Goal: Task Accomplishment & Management: Manage account settings

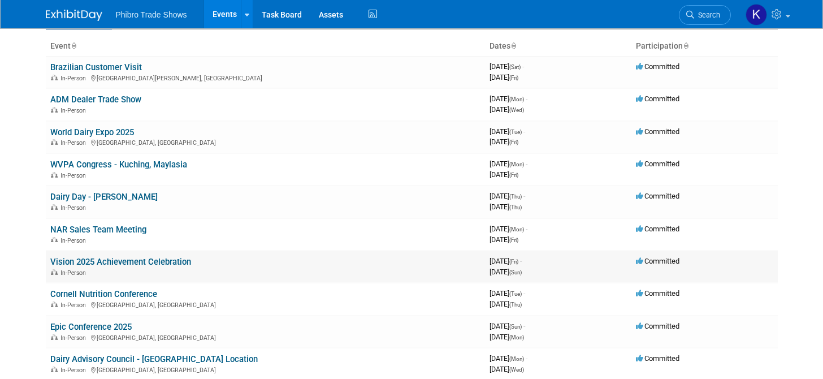
click at [100, 258] on link "Vision 2025 Achievement Celebration" at bounding box center [120, 262] width 141 height 10
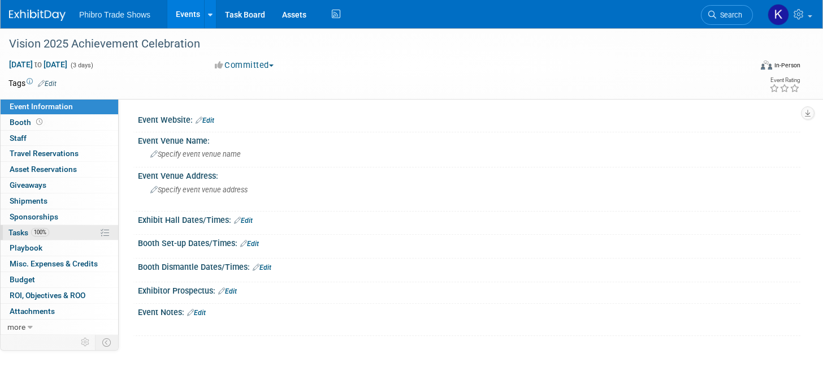
click at [79, 229] on link "100% Tasks 100%" at bounding box center [60, 232] width 118 height 15
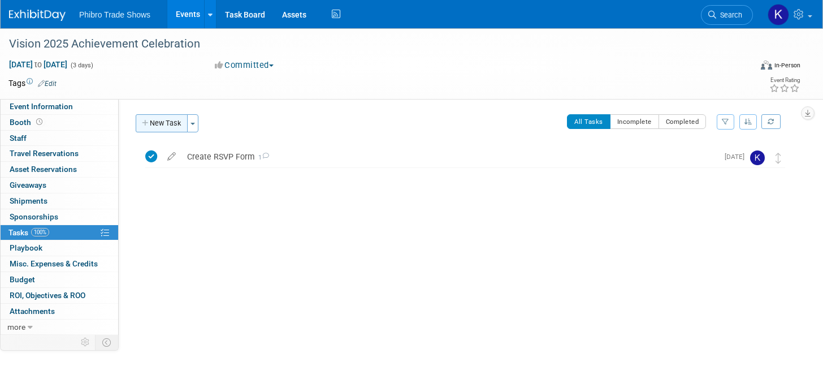
click at [172, 119] on button "New Task" at bounding box center [162, 123] width 52 height 18
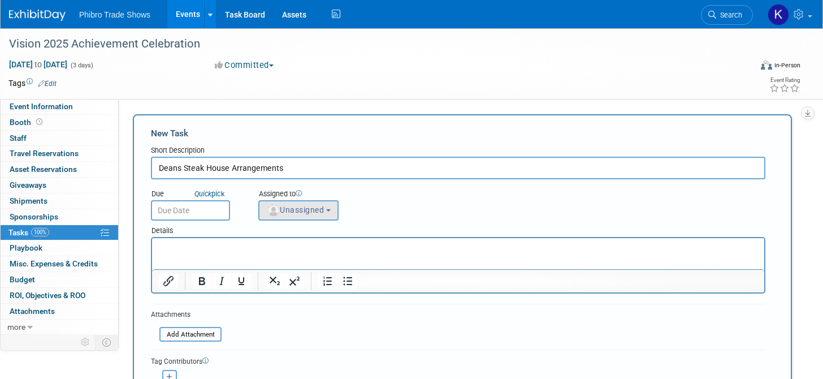
type input "Deans Steak House Arrangements"
click at [275, 212] on img "button" at bounding box center [273, 210] width 12 height 12
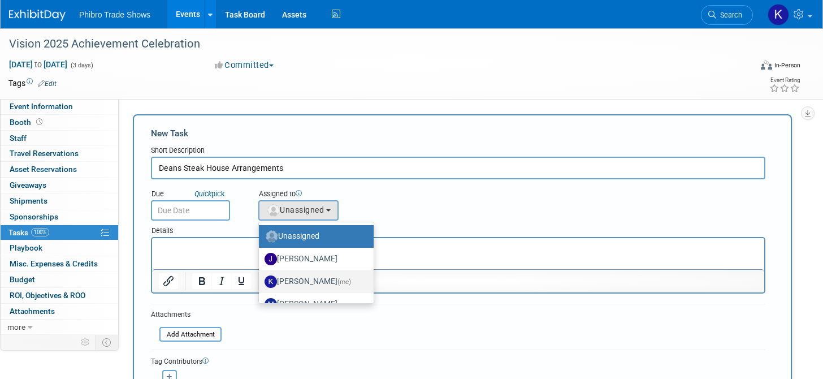
click at [305, 275] on label "Karol Ehmen (me)" at bounding box center [314, 281] width 98 height 18
click at [261, 276] on input "Karol Ehmen (me)" at bounding box center [256, 279] width 7 height 7
select select "729cd7f3-59d0-4d8a-94bc-16bf68cef9d8"
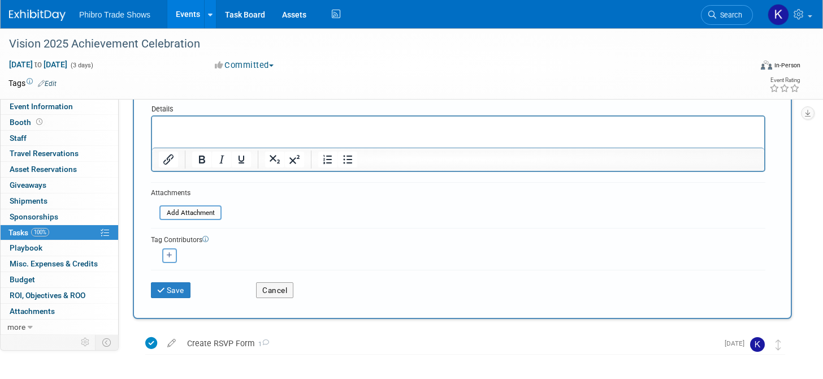
scroll to position [129, 0]
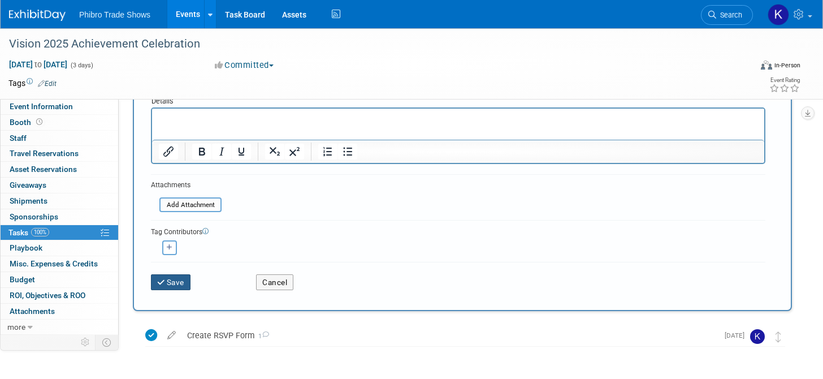
click at [181, 284] on button "Save" at bounding box center [171, 282] width 40 height 16
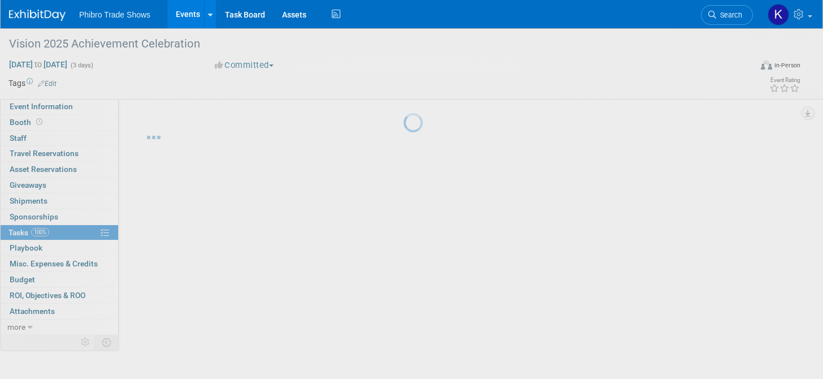
scroll to position [0, 0]
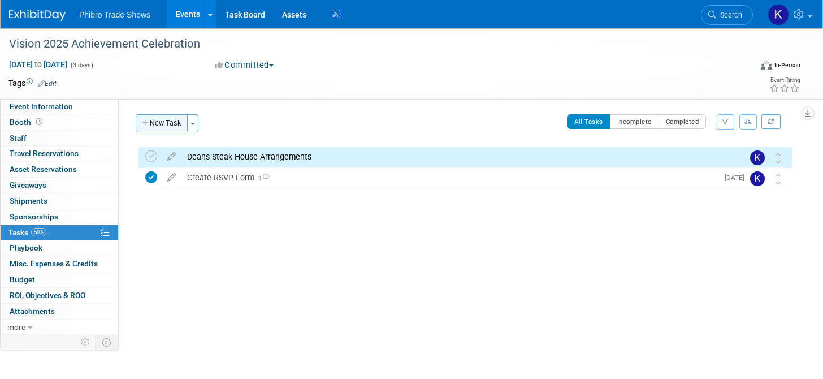
click at [141, 130] on button "New Task" at bounding box center [162, 123] width 52 height 18
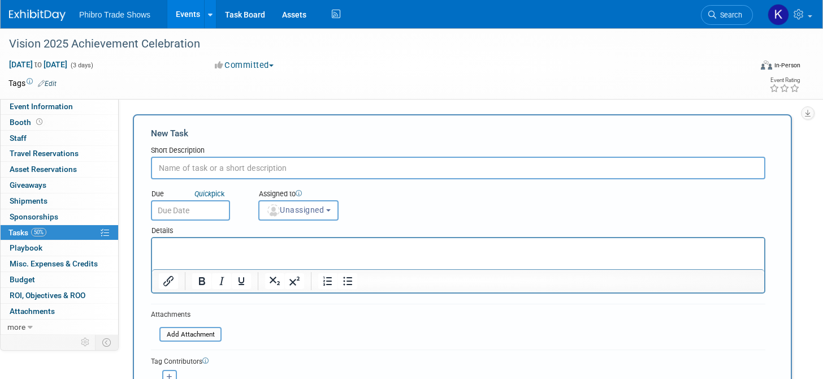
click at [246, 202] on div "Due Quick pick" at bounding box center [195, 202] width 107 height 37
click at [271, 167] on input "text" at bounding box center [458, 168] width 614 height 23
type input "Transportation for Saturday"
click at [292, 210] on span "Unassigned" at bounding box center [295, 209] width 58 height 9
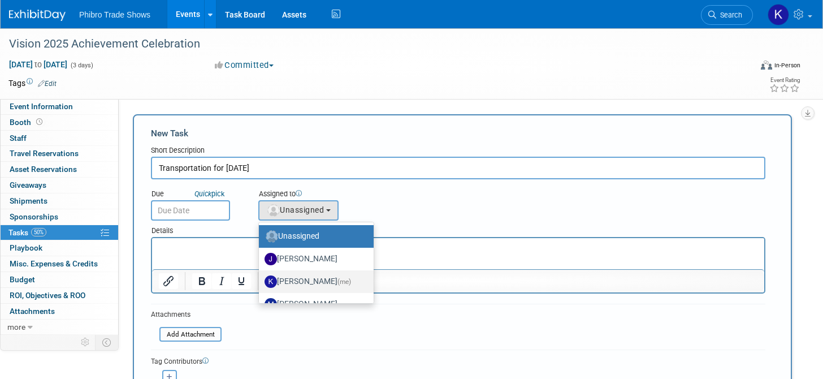
click at [310, 277] on label "Karol Ehmen (me)" at bounding box center [314, 281] width 98 height 18
click at [261, 277] on input "Karol Ehmen (me)" at bounding box center [256, 279] width 7 height 7
select select "729cd7f3-59d0-4d8a-94bc-16bf68cef9d8"
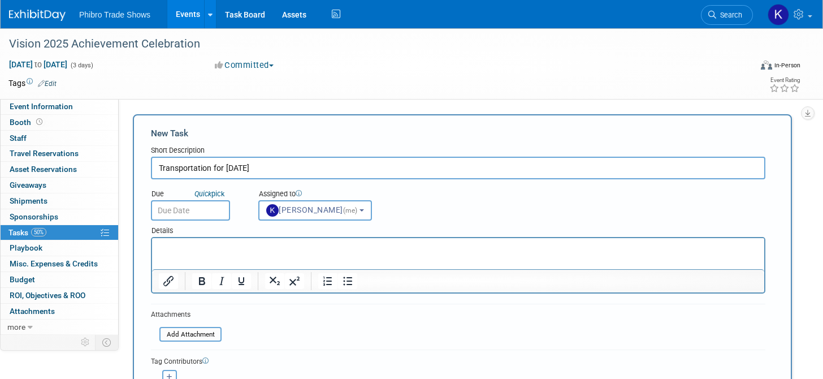
scroll to position [44, 0]
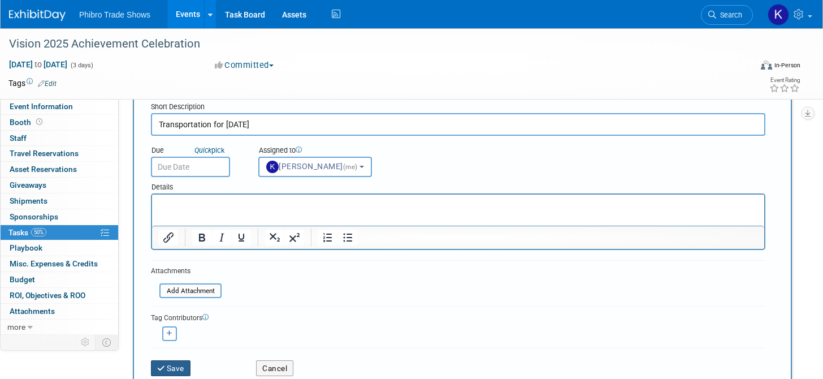
click at [167, 371] on button "Save" at bounding box center [171, 368] width 40 height 16
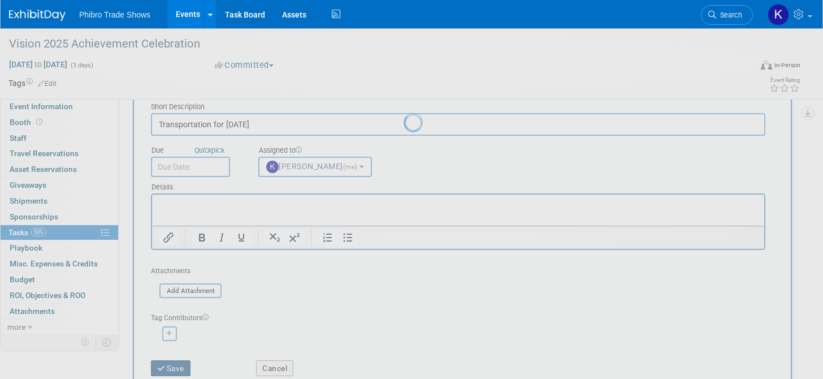
scroll to position [0, 0]
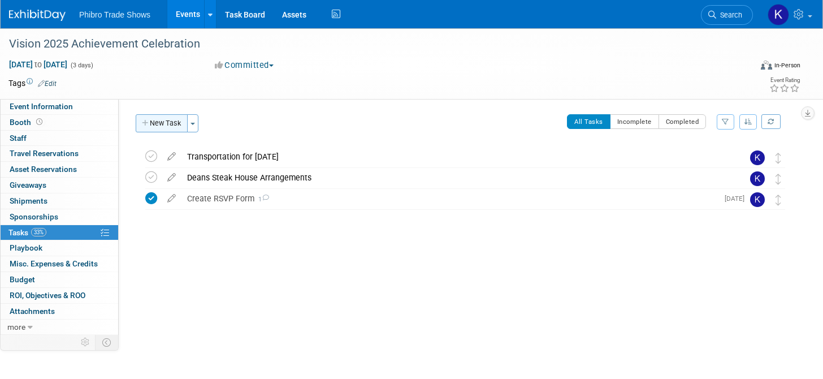
click at [177, 119] on button "New Task" at bounding box center [162, 123] width 52 height 18
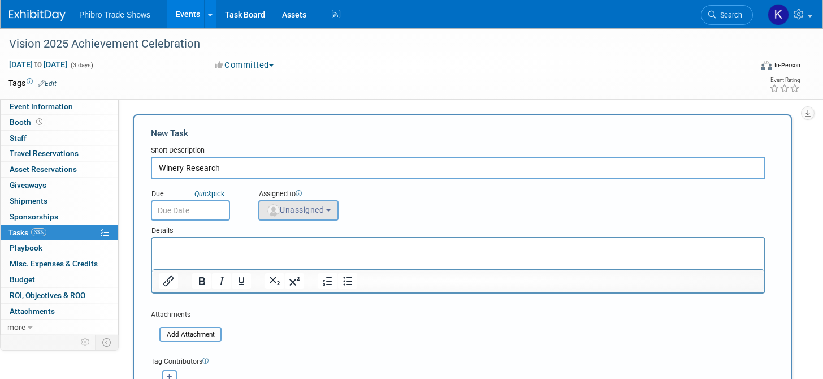
type input "Winery Research"
click at [322, 210] on span "Unassigned" at bounding box center [295, 209] width 58 height 9
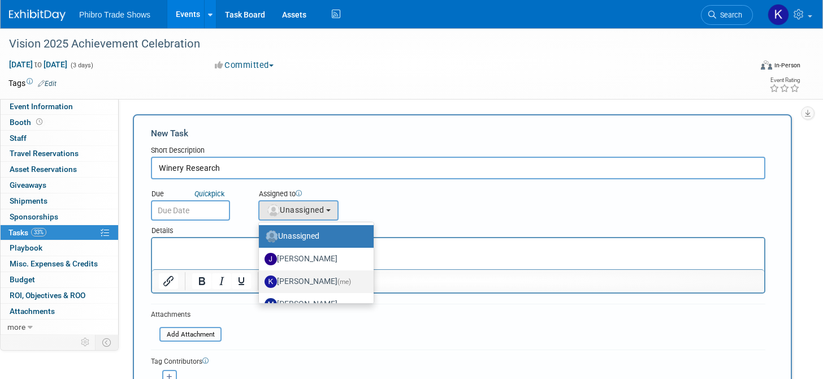
click at [333, 287] on label "Karol Ehmen (me)" at bounding box center [314, 281] width 98 height 18
click at [261, 284] on input "Karol Ehmen (me)" at bounding box center [256, 279] width 7 height 7
select select "729cd7f3-59d0-4d8a-94bc-16bf68cef9d8"
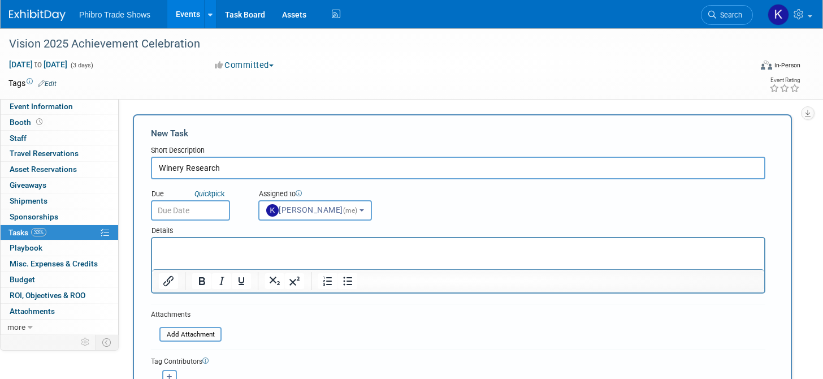
scroll to position [105, 0]
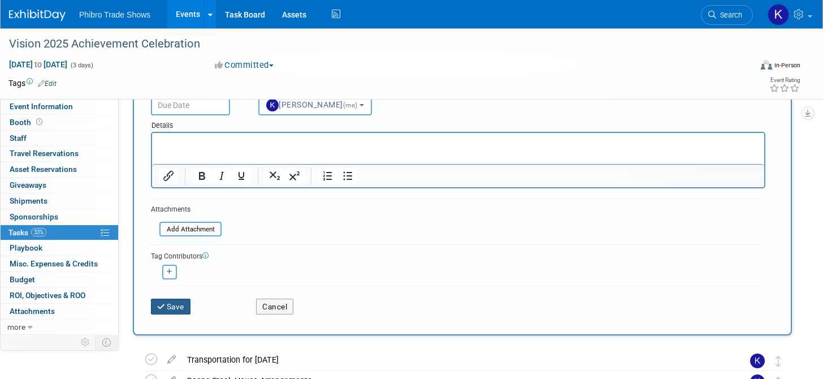
click at [154, 300] on button "Save" at bounding box center [171, 306] width 40 height 16
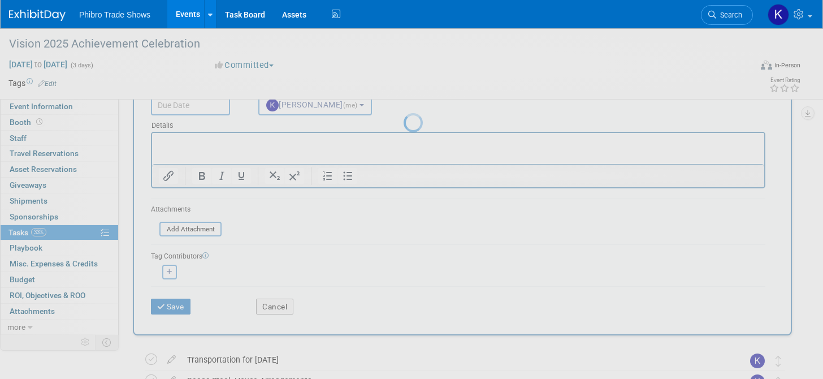
scroll to position [0, 0]
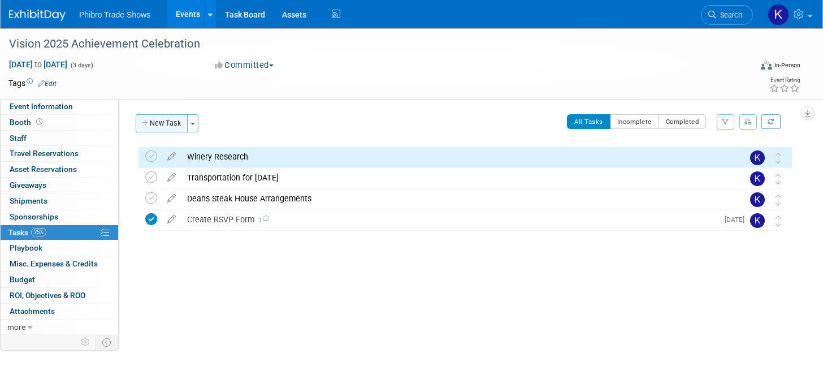
click at [166, 116] on button "New Task" at bounding box center [162, 123] width 52 height 18
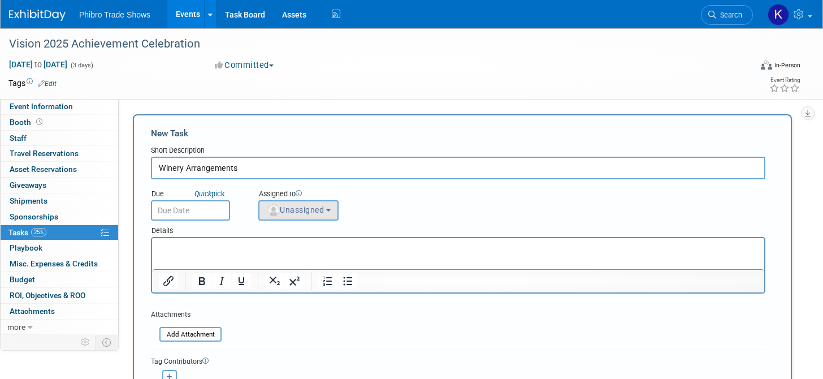
type input "Winery Arrangements"
click at [315, 209] on span "Unassigned" at bounding box center [295, 209] width 58 height 9
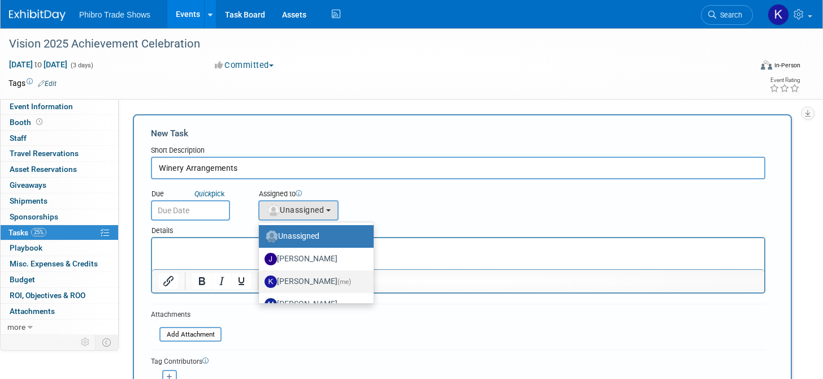
drag, startPoint x: 337, startPoint y: 279, endPoint x: 573, endPoint y: 11, distance: 356.4
click at [337, 279] on span "(me)" at bounding box center [344, 282] width 14 height 8
click at [261, 279] on input "Karol Ehmen (me)" at bounding box center [256, 279] width 7 height 7
select select "729cd7f3-59d0-4d8a-94bc-16bf68cef9d8"
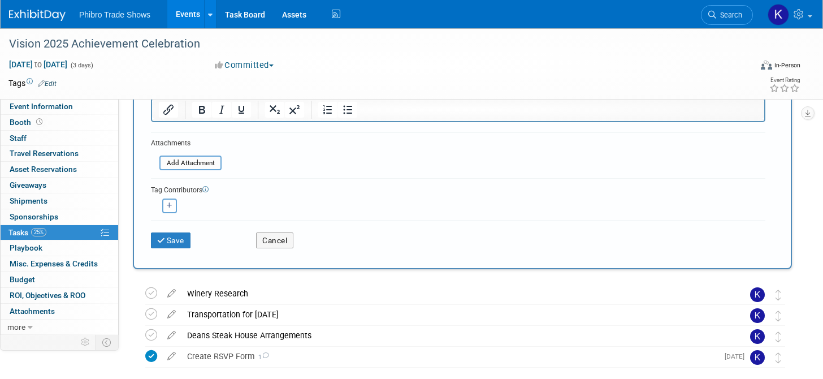
scroll to position [229, 0]
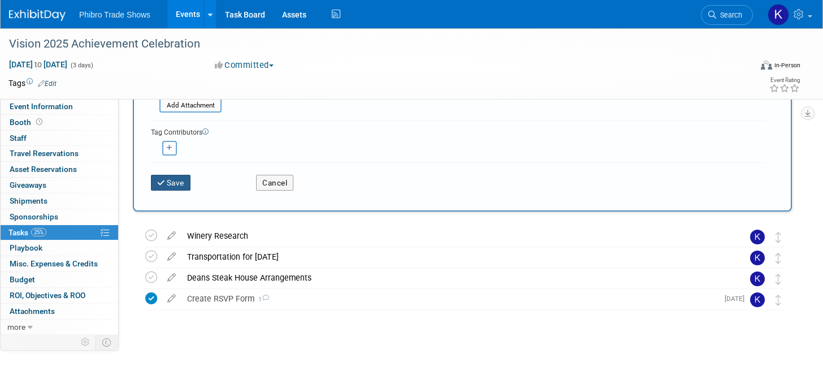
click at [168, 184] on button "Save" at bounding box center [171, 183] width 40 height 16
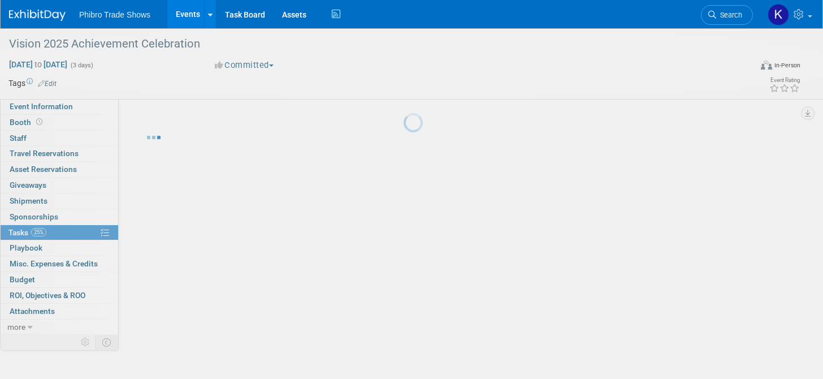
scroll to position [0, 0]
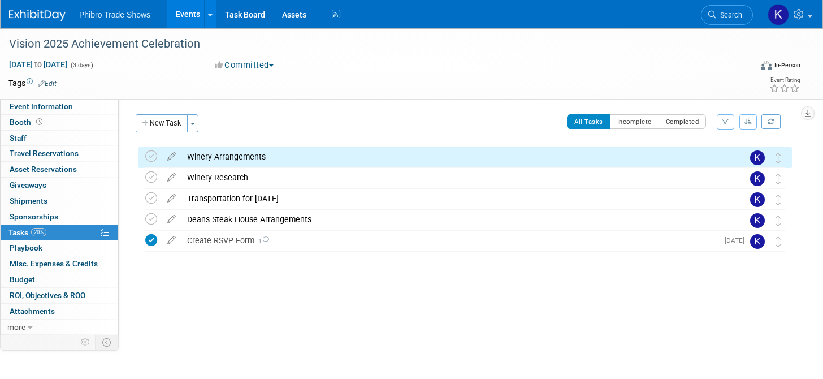
click at [181, 122] on button "New Task" at bounding box center [162, 123] width 52 height 18
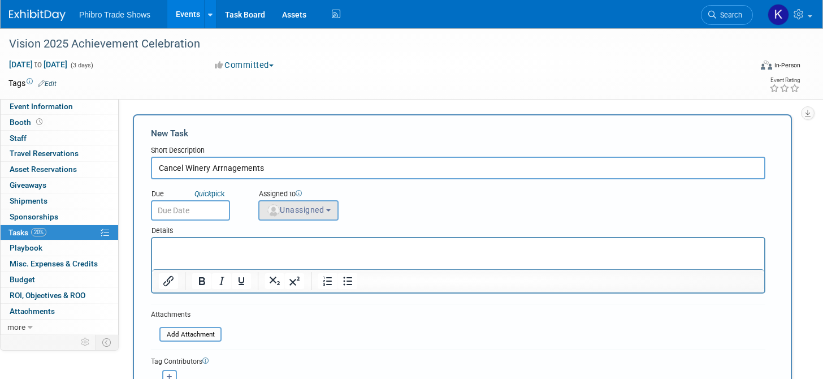
type input "Cancel Winery Arrnagements"
click at [307, 209] on span "Unassigned" at bounding box center [295, 209] width 58 height 9
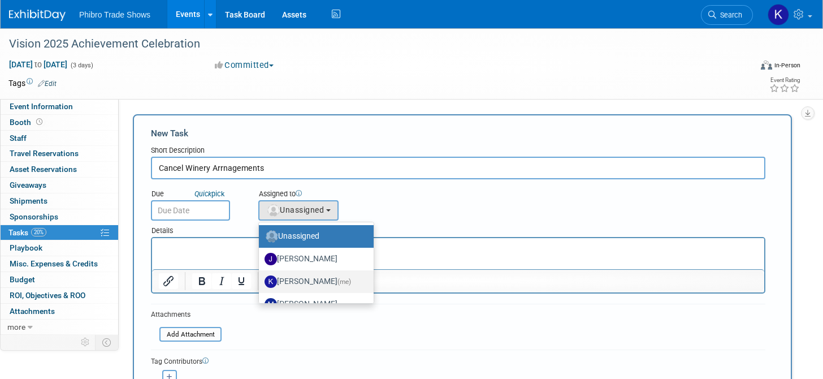
click at [317, 270] on link "Karol Ehmen (me)" at bounding box center [316, 281] width 115 height 23
click at [318, 276] on label "Karol Ehmen (me)" at bounding box center [314, 281] width 98 height 18
click at [261, 276] on input "Karol Ehmen (me)" at bounding box center [256, 279] width 7 height 7
select select "729cd7f3-59d0-4d8a-94bc-16bf68cef9d8"
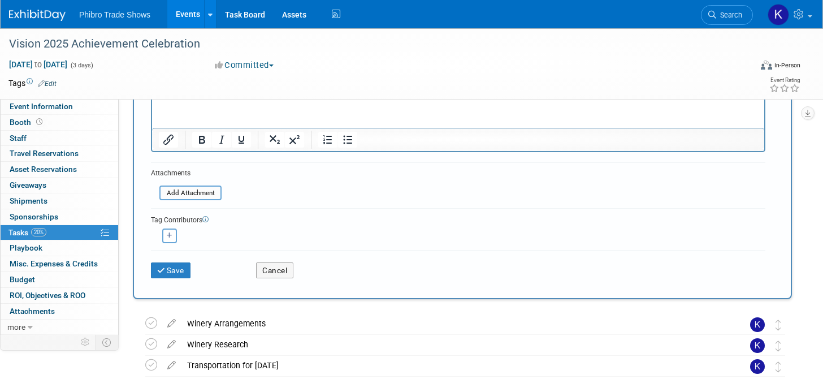
scroll to position [156, 0]
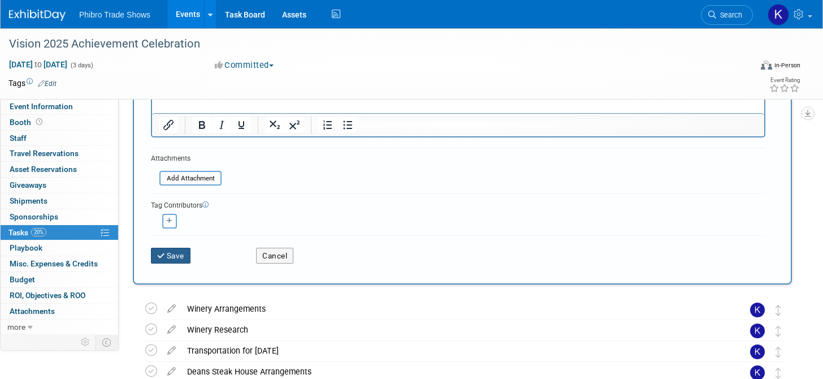
click at [166, 249] on button "Save" at bounding box center [171, 256] width 40 height 16
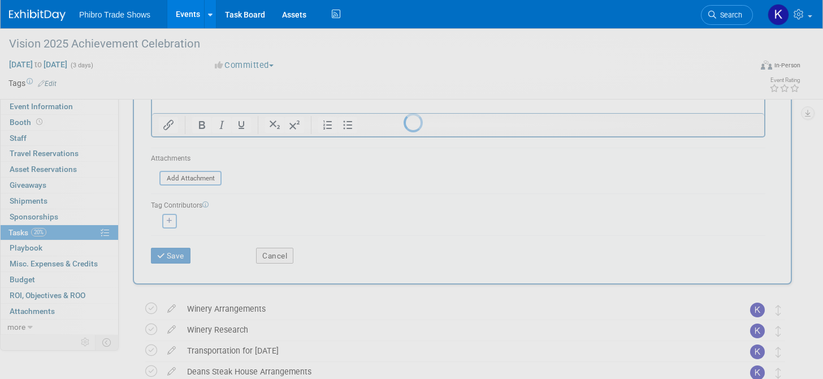
scroll to position [0, 0]
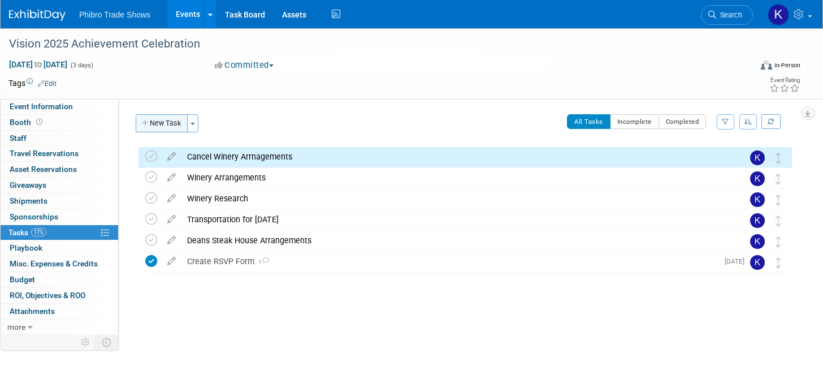
click at [170, 119] on button "New Task" at bounding box center [162, 123] width 52 height 18
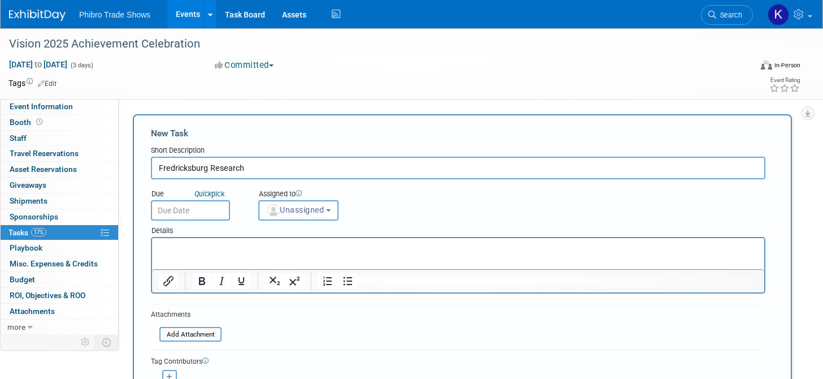
scroll to position [120, 0]
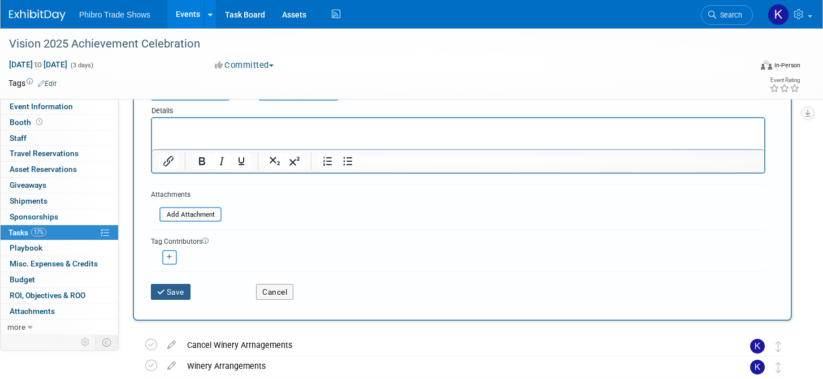
type input "Fredricksburg Research"
click at [162, 291] on icon "submit" at bounding box center [162, 292] width 10 height 8
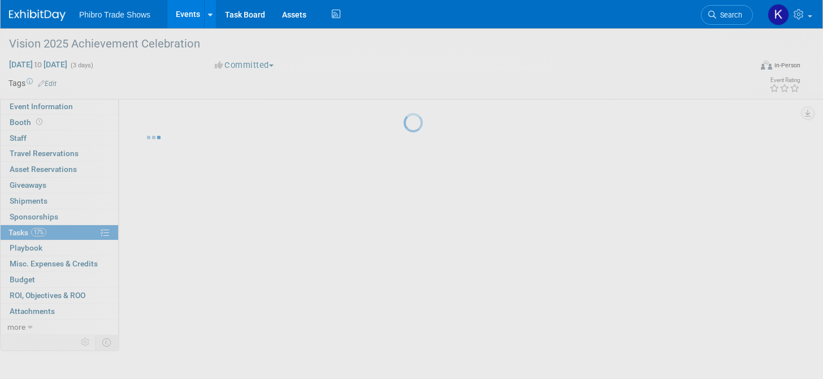
scroll to position [0, 0]
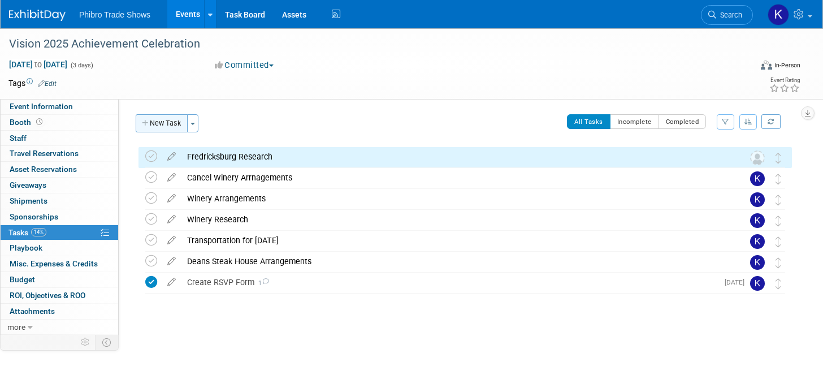
click at [164, 123] on button "New Task" at bounding box center [162, 123] width 52 height 18
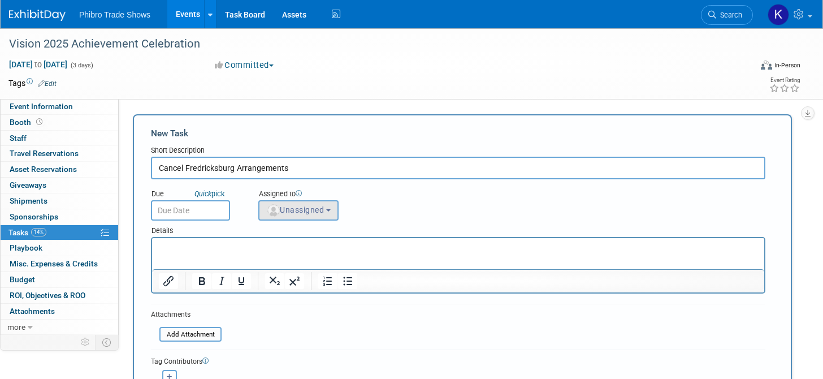
type input "Cancel Fredricksburg Arrangements"
click at [324, 214] on span "Unassigned" at bounding box center [295, 209] width 58 height 9
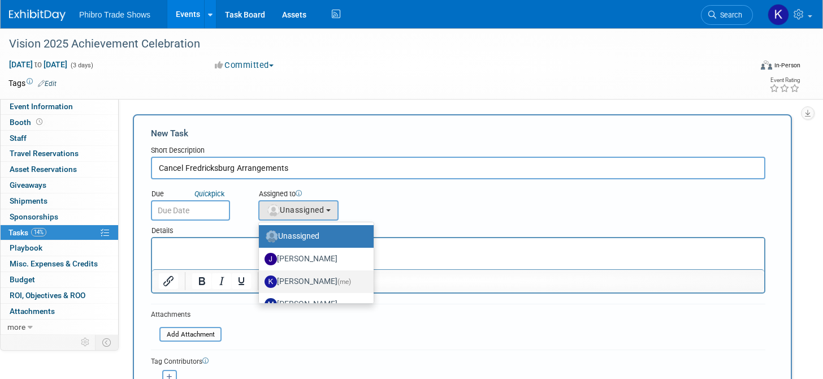
click at [337, 278] on span "(me)" at bounding box center [344, 282] width 14 height 8
click at [261, 277] on input "Karol Ehmen (me)" at bounding box center [256, 279] width 7 height 7
select select "729cd7f3-59d0-4d8a-94bc-16bf68cef9d8"
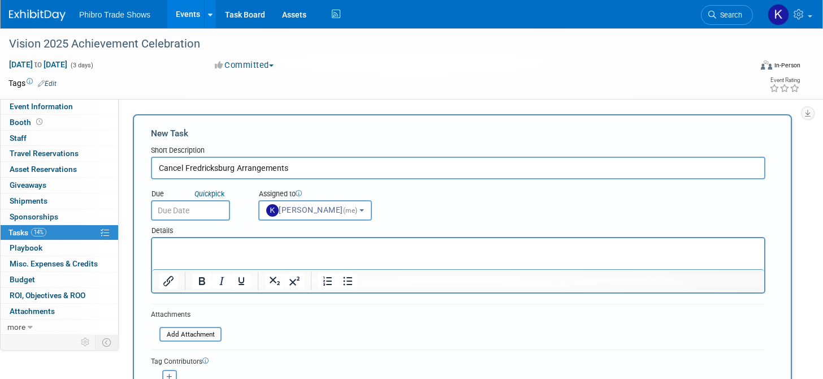
scroll to position [155, 0]
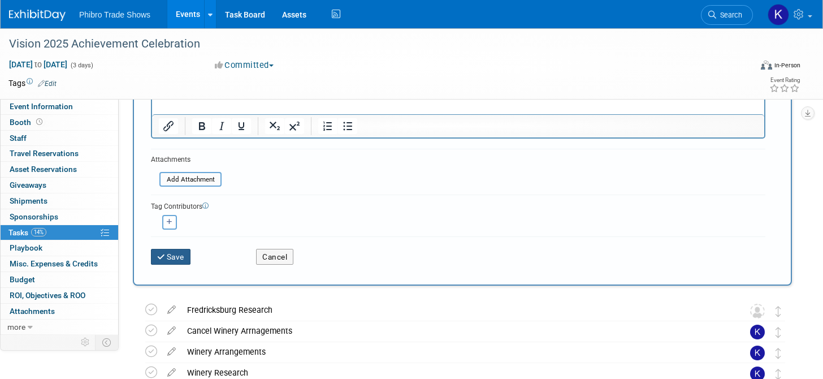
click at [188, 261] on button "Save" at bounding box center [171, 257] width 40 height 16
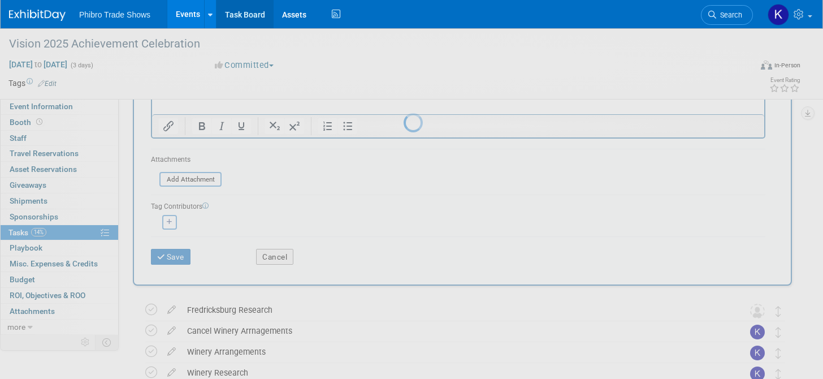
scroll to position [0, 0]
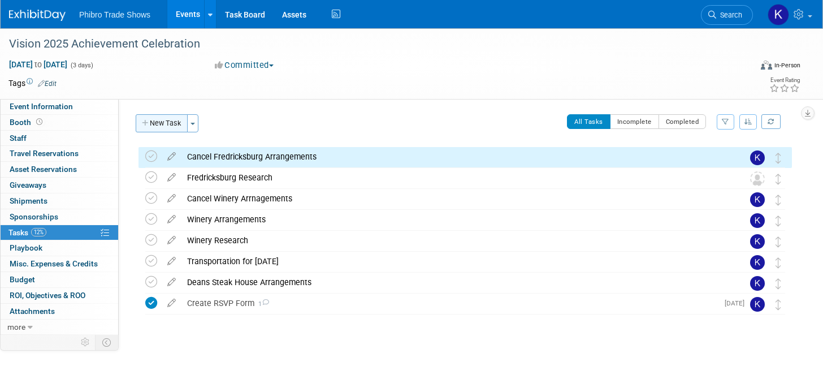
click at [172, 123] on button "New Task" at bounding box center [162, 123] width 52 height 18
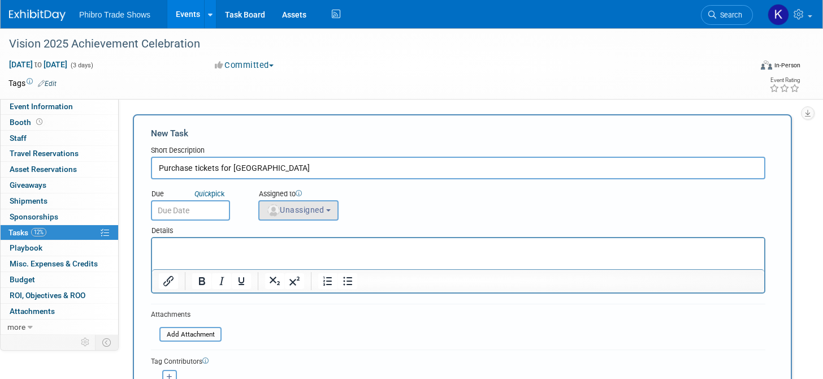
type input "Purchase tickets for Gruene Hall"
click at [317, 202] on button "Unassigned" at bounding box center [298, 210] width 80 height 20
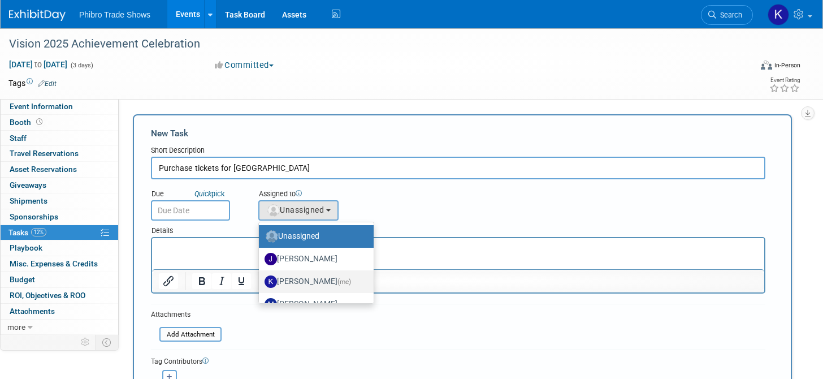
click at [320, 276] on label "Karol Ehmen (me)" at bounding box center [314, 281] width 98 height 18
click at [261, 276] on input "Karol Ehmen (me)" at bounding box center [256, 279] width 7 height 7
select select "729cd7f3-59d0-4d8a-94bc-16bf68cef9d8"
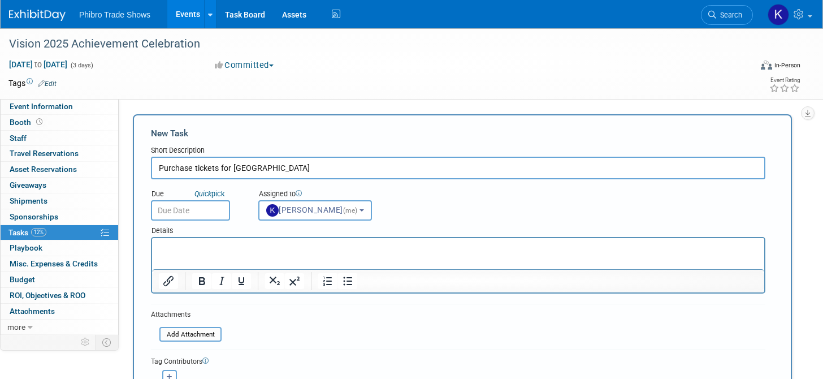
scroll to position [183, 0]
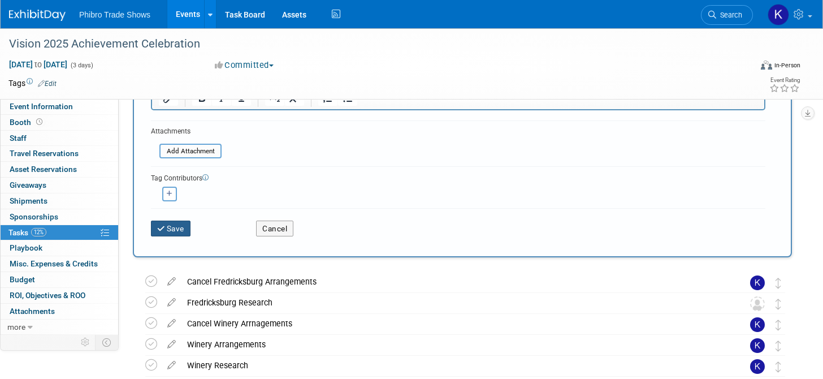
click at [177, 226] on button "Save" at bounding box center [171, 228] width 40 height 16
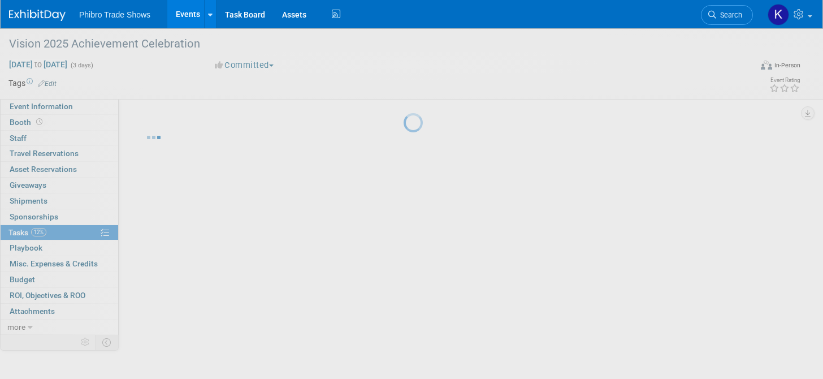
scroll to position [0, 0]
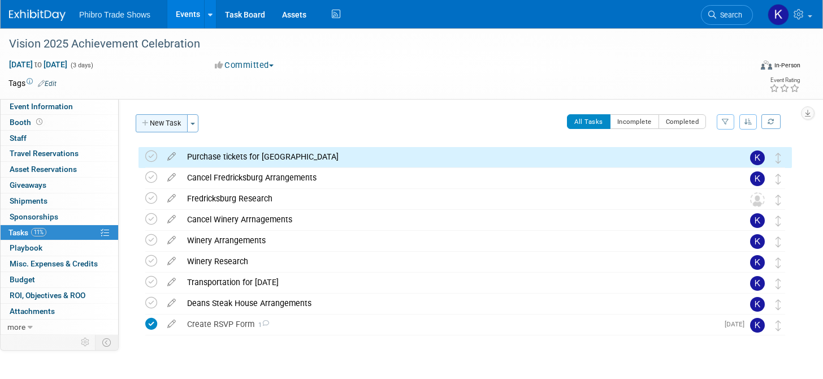
click at [157, 122] on button "New Task" at bounding box center [162, 123] width 52 height 18
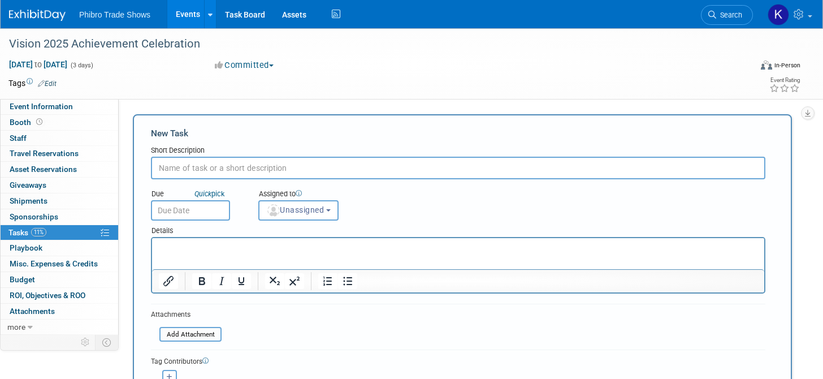
click at [157, 122] on div "New Task Short Description Due Quick pick Unassigned" at bounding box center [462, 277] width 659 height 326
click at [282, 163] on input "text" at bounding box center [458, 168] width 614 height 23
type input "Send Tickets to Jacob"
click at [288, 211] on span "Unassigned" at bounding box center [295, 209] width 58 height 9
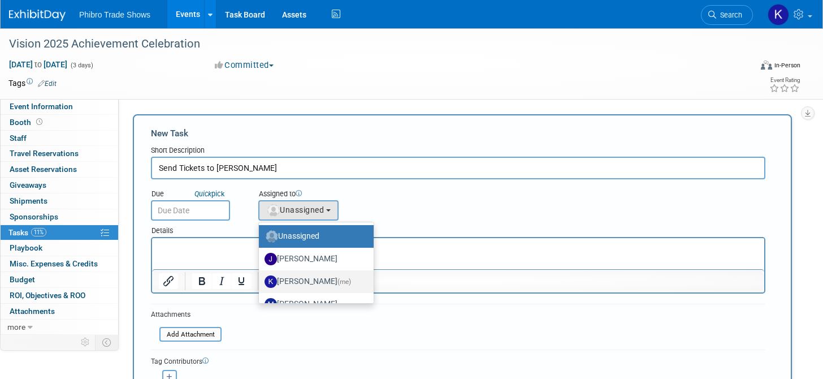
click at [337, 279] on span "(me)" at bounding box center [344, 282] width 14 height 8
click at [261, 279] on input "Karol Ehmen (me)" at bounding box center [256, 279] width 7 height 7
select select "729cd7f3-59d0-4d8a-94bc-16bf68cef9d8"
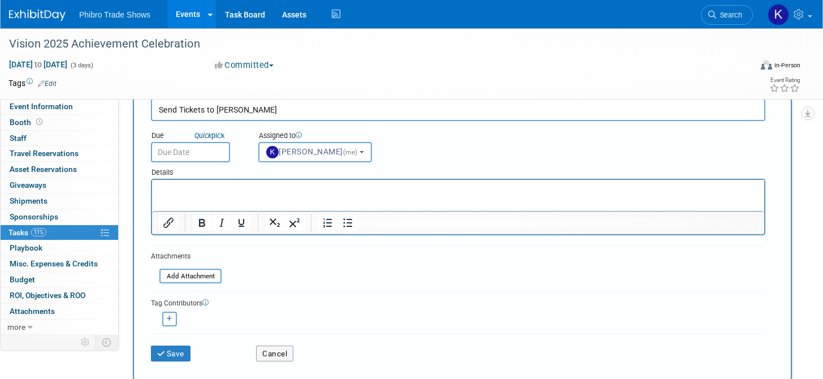
scroll to position [70, 0]
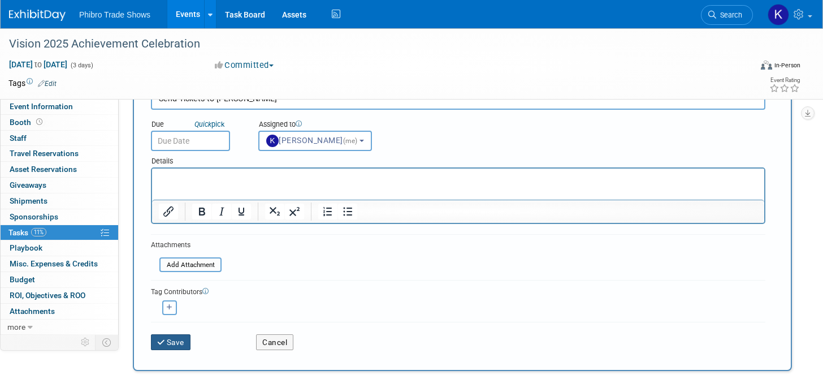
click at [168, 339] on button "Save" at bounding box center [171, 342] width 40 height 16
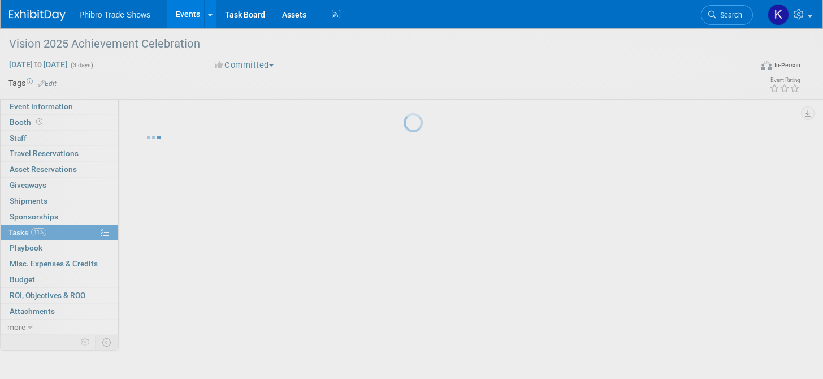
scroll to position [0, 0]
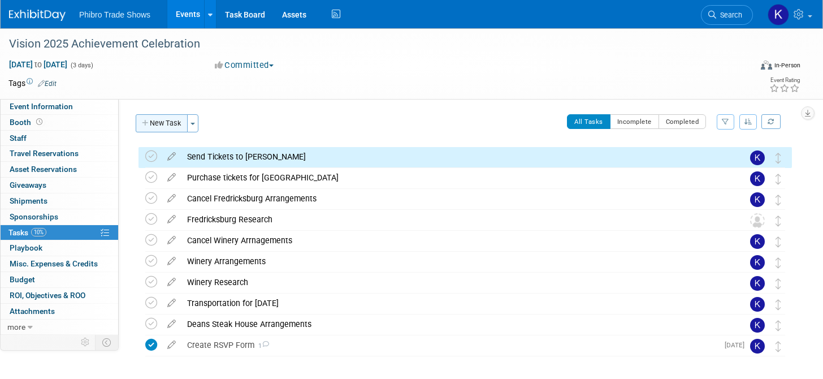
click at [175, 126] on button "New Task" at bounding box center [162, 123] width 52 height 18
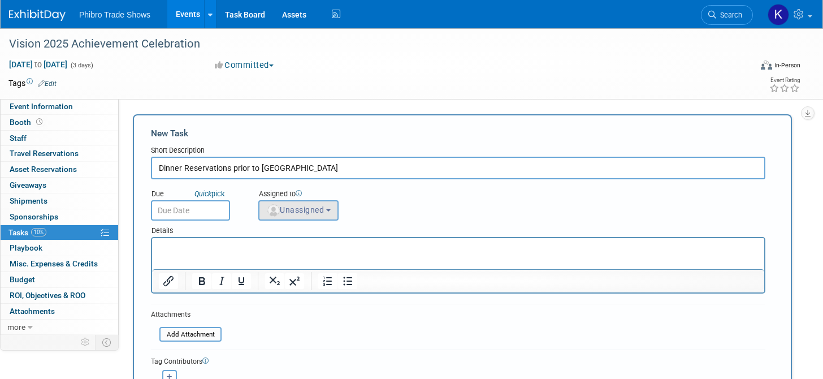
type input "Dinner Reservations prior to Gruene Hall"
click at [282, 212] on span "Unassigned" at bounding box center [295, 209] width 58 height 9
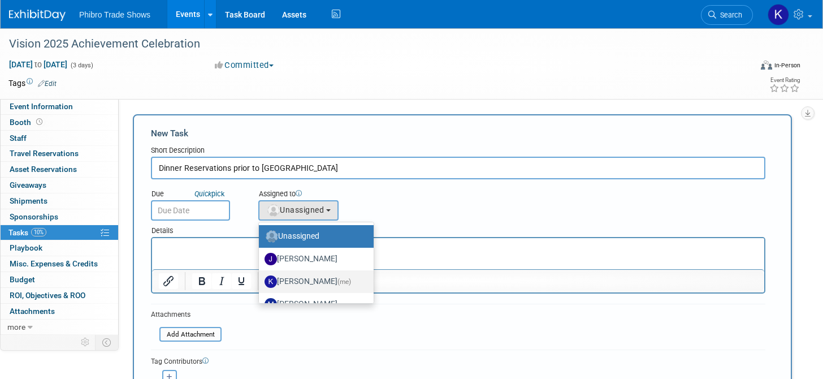
click at [318, 278] on label "Karol Ehmen (me)" at bounding box center [314, 281] width 98 height 18
click at [261, 278] on input "Karol Ehmen (me)" at bounding box center [256, 279] width 7 height 7
select select "729cd7f3-59d0-4d8a-94bc-16bf68cef9d8"
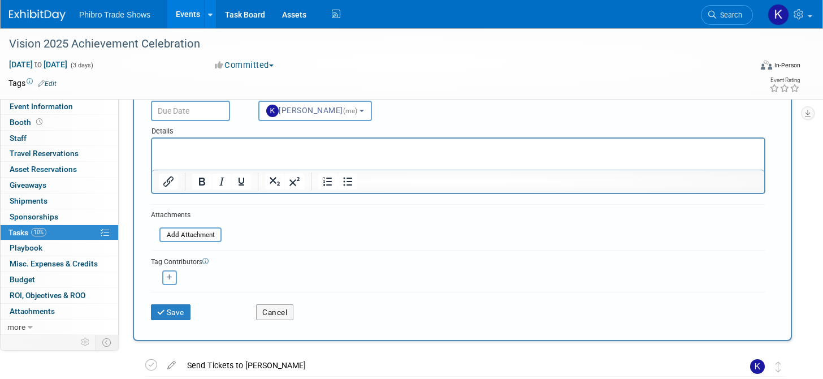
scroll to position [102, 0]
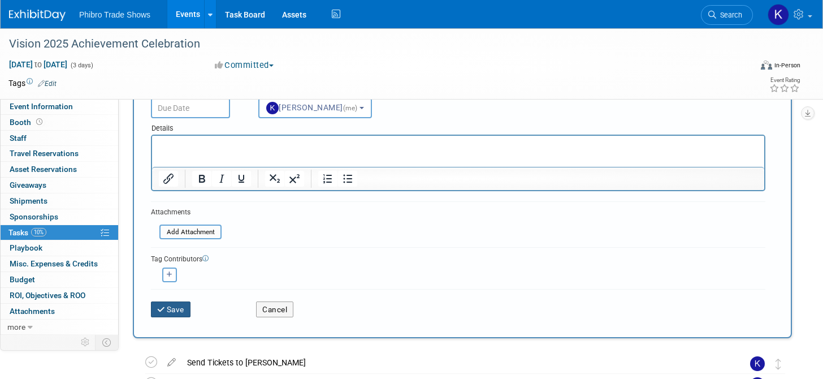
click at [158, 303] on button "Save" at bounding box center [171, 309] width 40 height 16
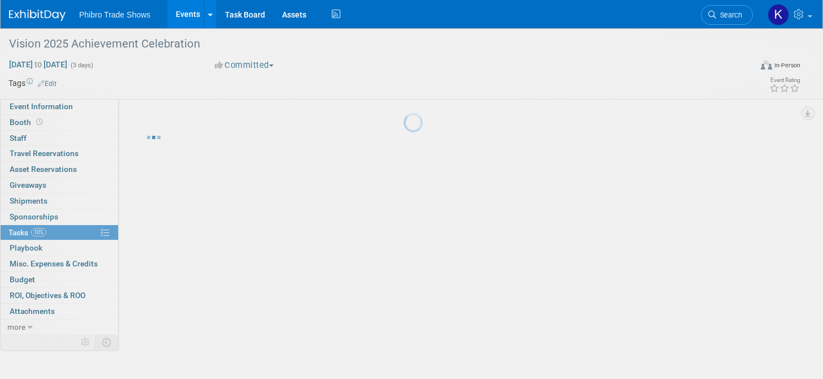
scroll to position [0, 0]
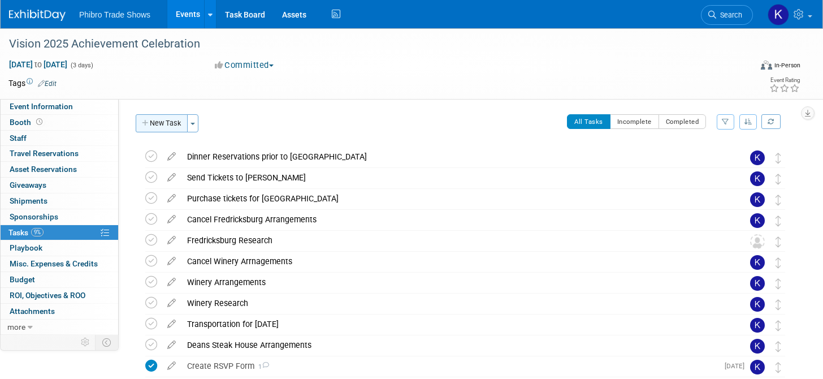
click at [157, 122] on button "New Task" at bounding box center [162, 123] width 52 height 18
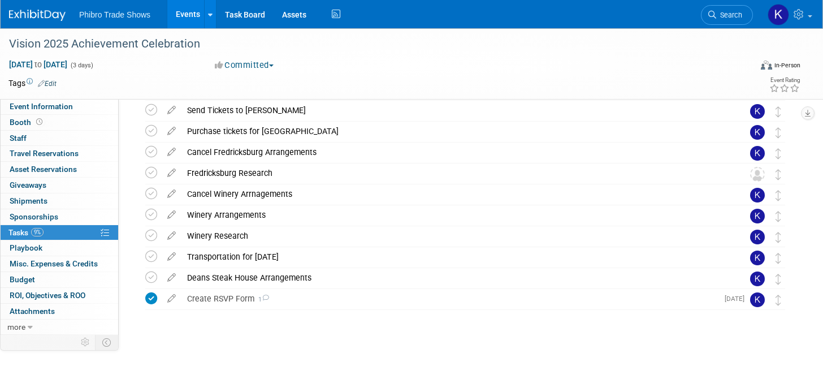
scroll to position [359, 0]
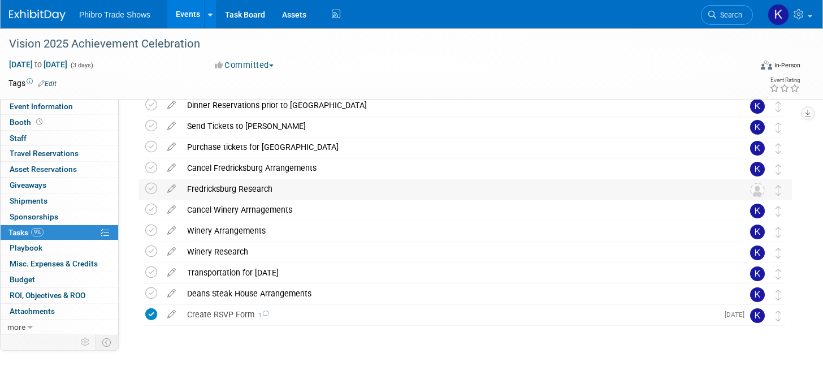
click at [759, 186] on img at bounding box center [757, 190] width 15 height 15
click at [756, 189] on img at bounding box center [757, 190] width 15 height 15
click at [333, 187] on div "Fredricksburg Research" at bounding box center [454, 188] width 546 height 19
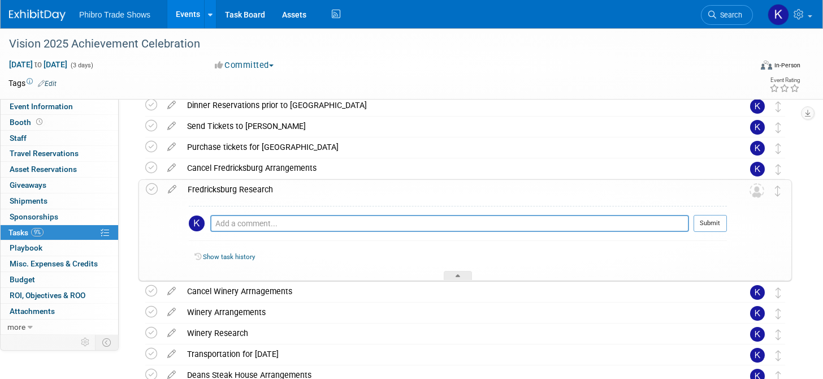
click at [333, 187] on div "Fredricksburg Research" at bounding box center [454, 189] width 545 height 19
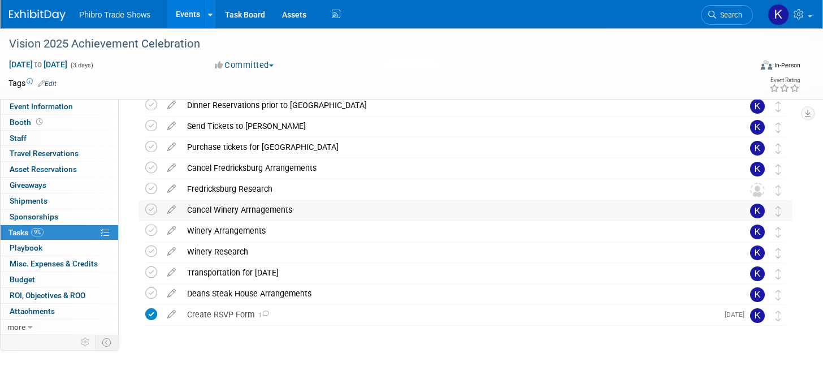
click at [449, 205] on div "Cancel Winery Arrnagements" at bounding box center [454, 209] width 546 height 19
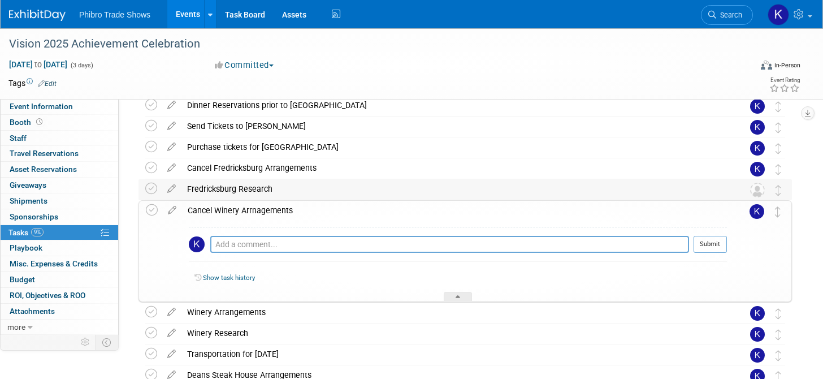
click at [426, 194] on div "Fredricksburg Research" at bounding box center [454, 188] width 546 height 19
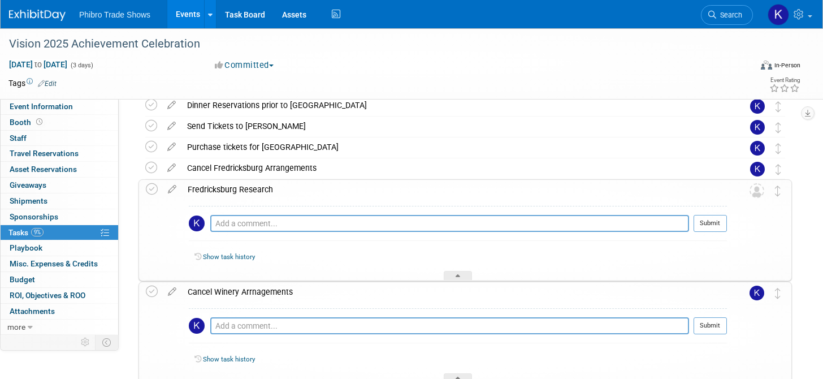
click at [755, 193] on img at bounding box center [756, 190] width 15 height 15
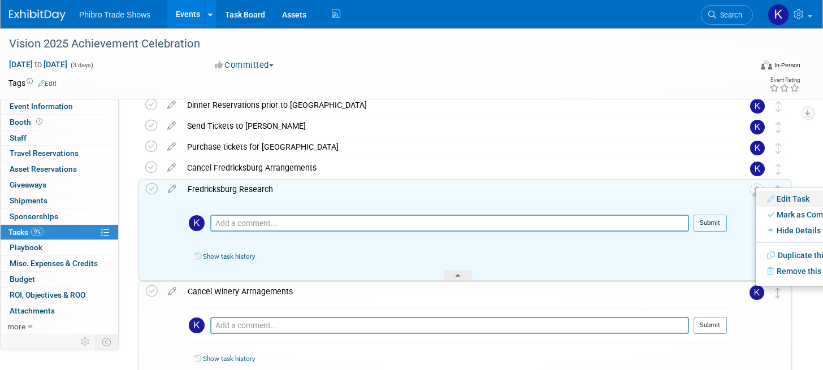
click at [777, 201] on link "Edit Task" at bounding box center [807, 199] width 102 height 16
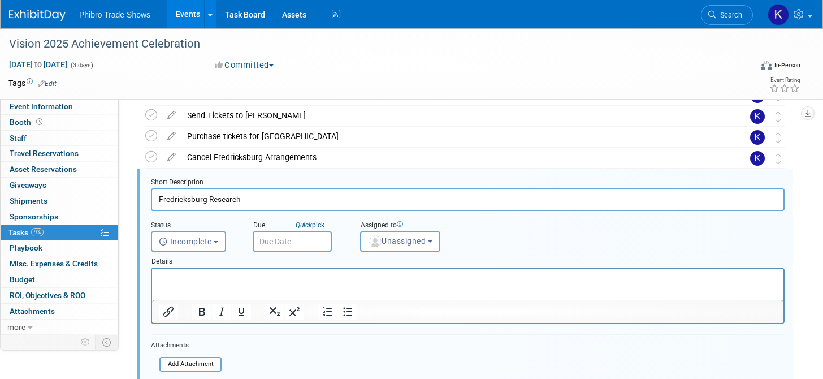
scroll to position [374, 0]
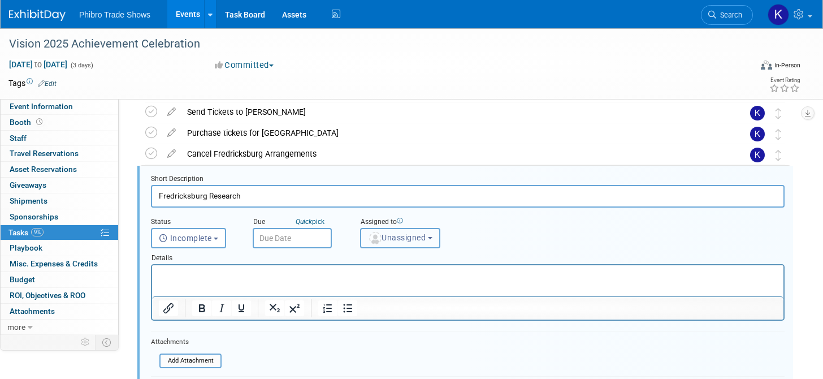
click at [409, 237] on span "Unassigned" at bounding box center [397, 237] width 58 height 9
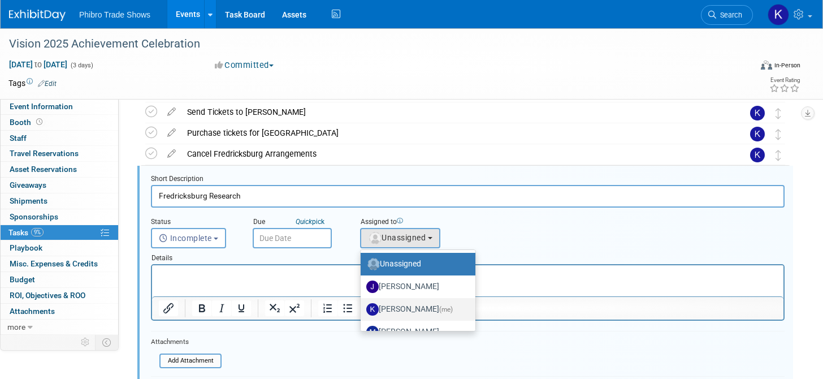
click at [419, 310] on label "Karol Ehmen (me)" at bounding box center [415, 309] width 98 height 18
click at [362, 310] on input "Karol Ehmen (me)" at bounding box center [358, 307] width 7 height 7
select select "729cd7f3-59d0-4d8a-94bc-16bf68cef9d8"
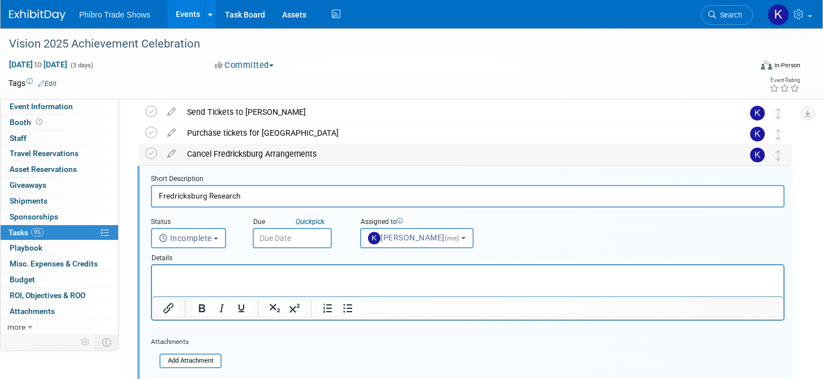
click at [597, 153] on div "Cancel Fredricksburg Arrangements" at bounding box center [454, 153] width 546 height 19
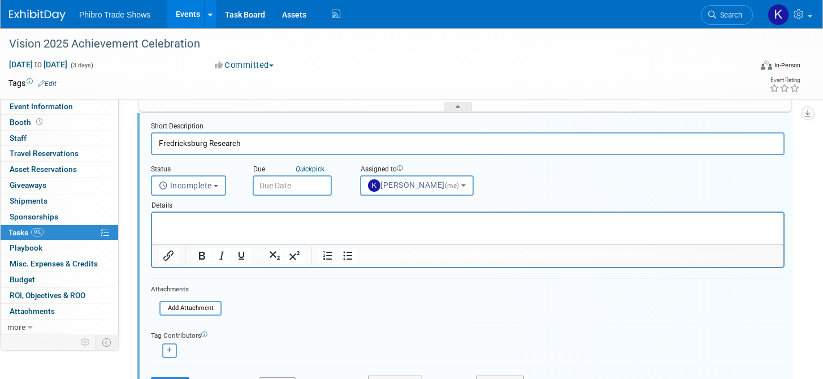
scroll to position [570, 0]
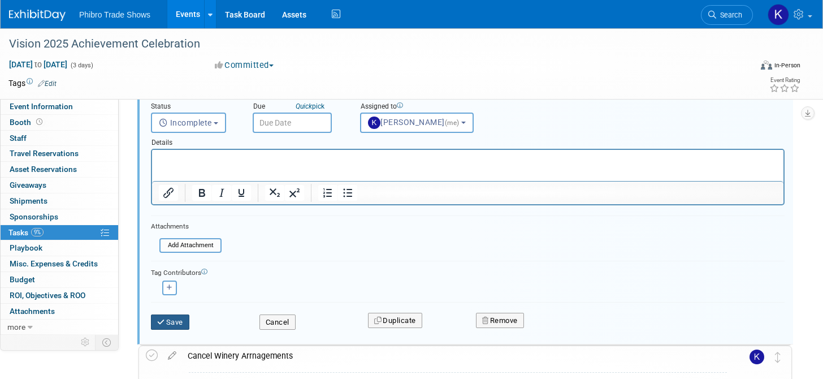
click at [167, 314] on button "Save" at bounding box center [170, 322] width 38 height 16
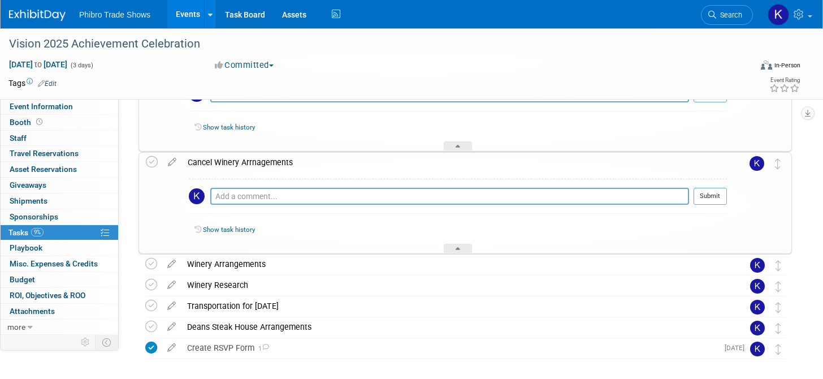
click at [422, 292] on div "Winery Research" at bounding box center [454, 284] width 546 height 19
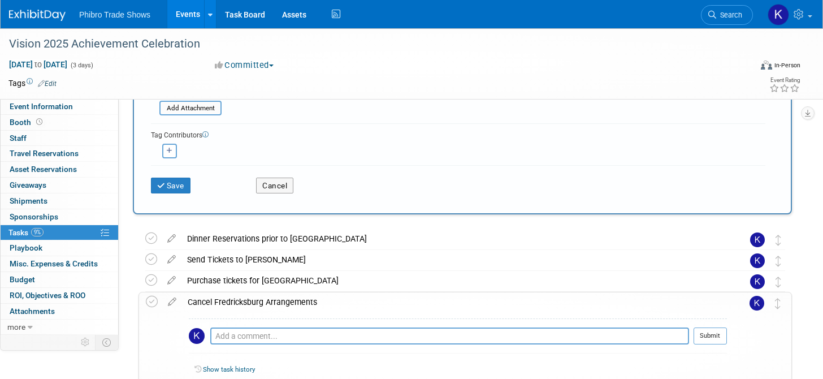
scroll to position [163, 0]
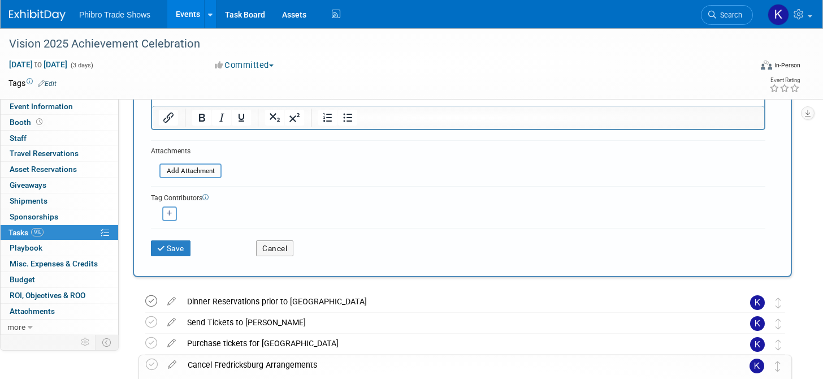
click at [150, 302] on icon at bounding box center [151, 301] width 12 height 12
click at [153, 339] on icon at bounding box center [151, 343] width 12 height 12
click at [151, 364] on icon at bounding box center [152, 364] width 12 height 12
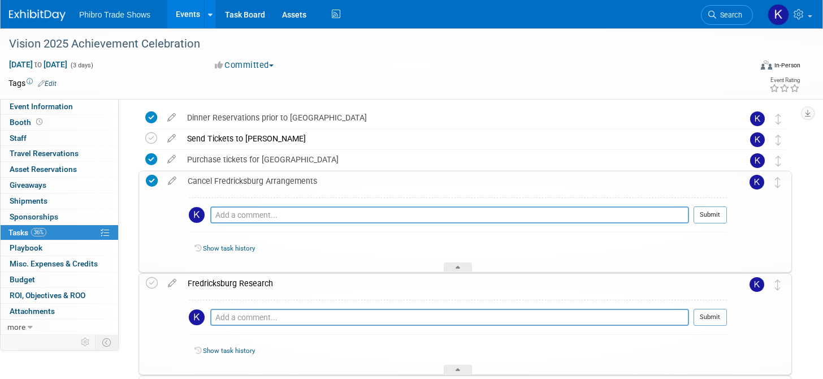
scroll to position [361, 0]
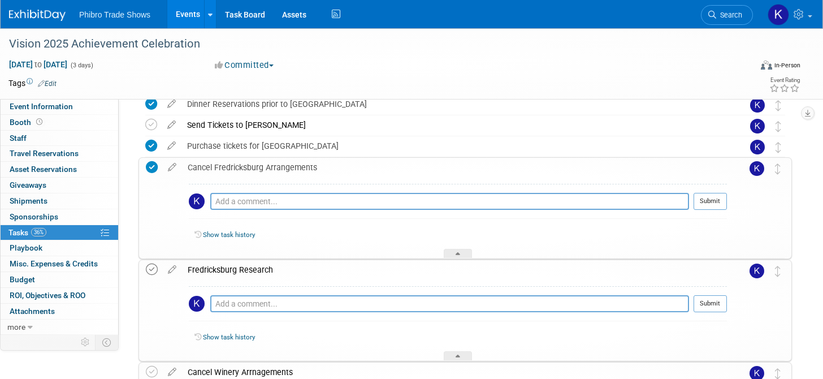
click at [149, 266] on icon at bounding box center [152, 269] width 12 height 12
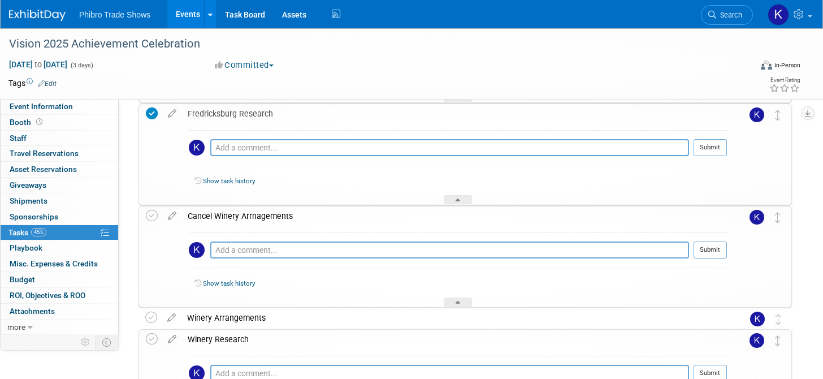
scroll to position [525, 0]
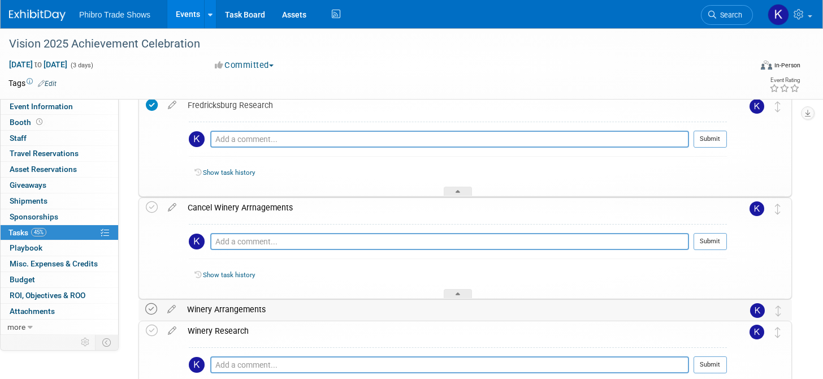
click at [156, 309] on icon at bounding box center [151, 309] width 12 height 12
click at [155, 332] on icon at bounding box center [152, 330] width 12 height 12
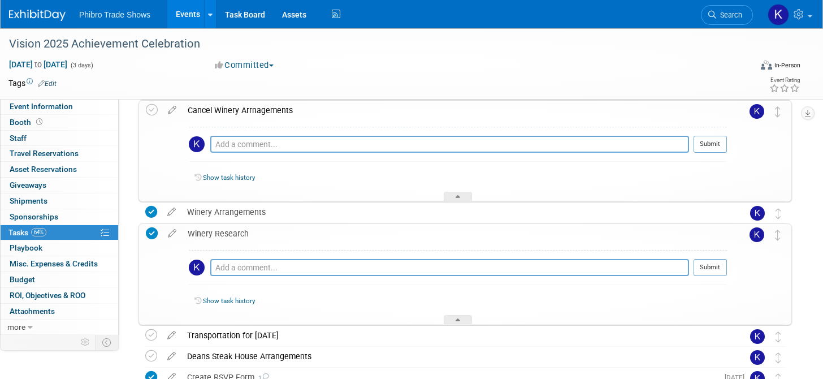
scroll to position [653, 0]
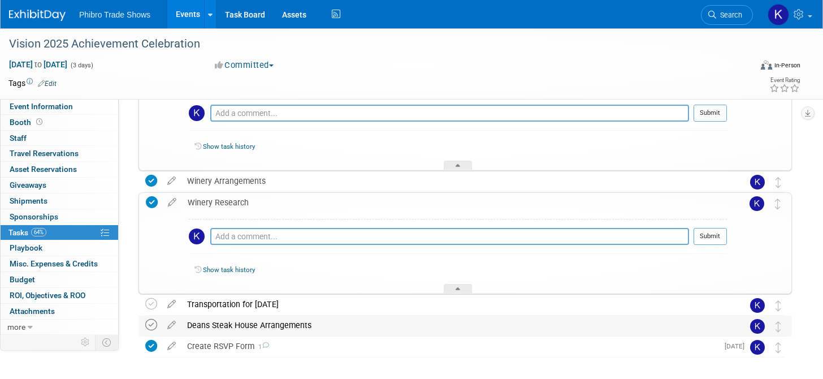
click at [150, 326] on icon at bounding box center [151, 325] width 12 height 12
